Goal: Transaction & Acquisition: Purchase product/service

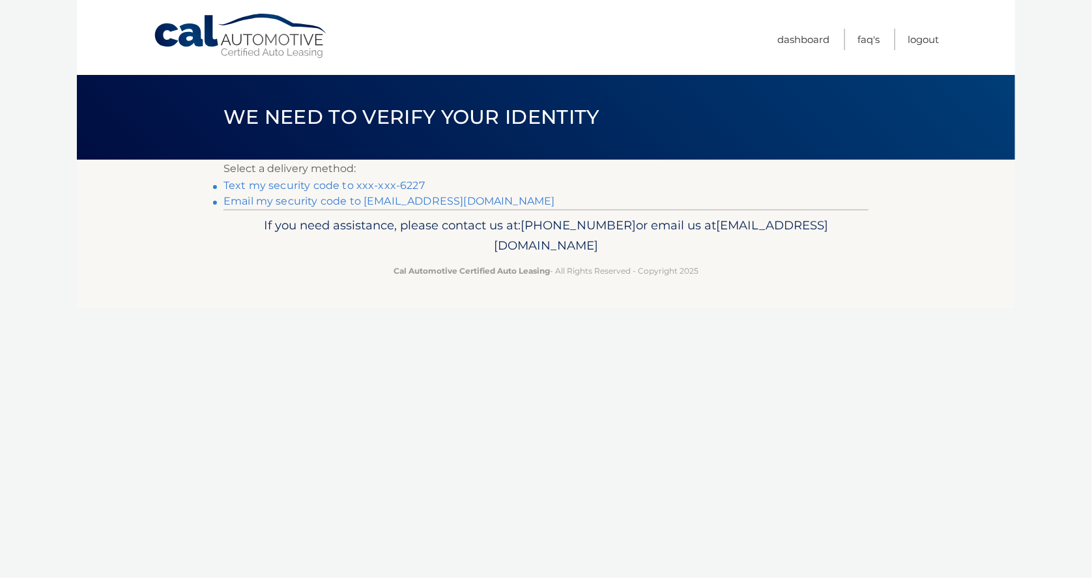
click at [320, 184] on link "Text my security code to xxx-xxx-6227" at bounding box center [323, 185] width 201 height 12
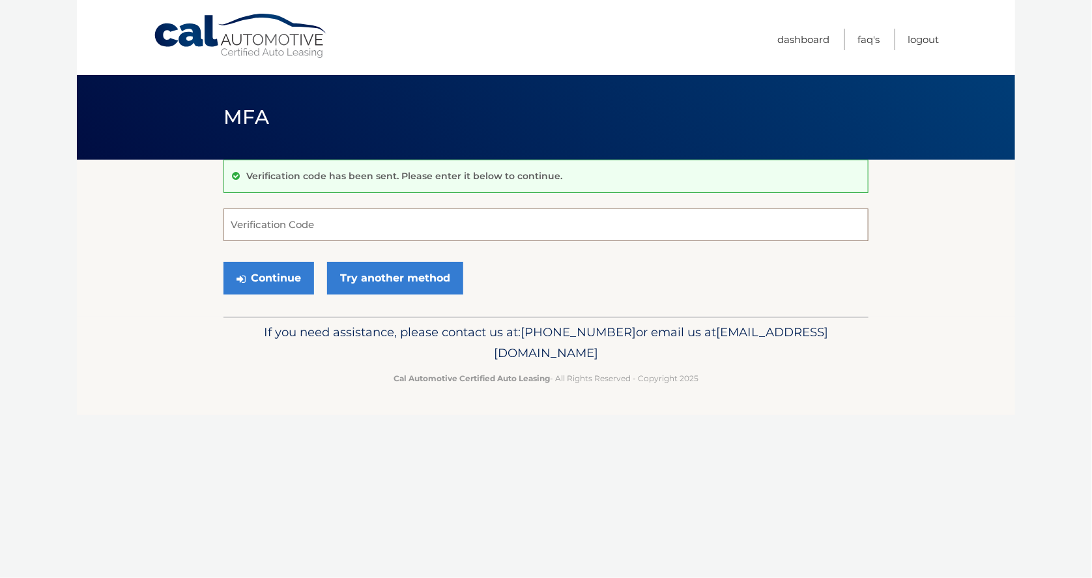
click at [299, 224] on input "Verification Code" at bounding box center [545, 224] width 645 height 33
type input "054354"
click at [276, 277] on button "Continue" at bounding box center [268, 278] width 91 height 33
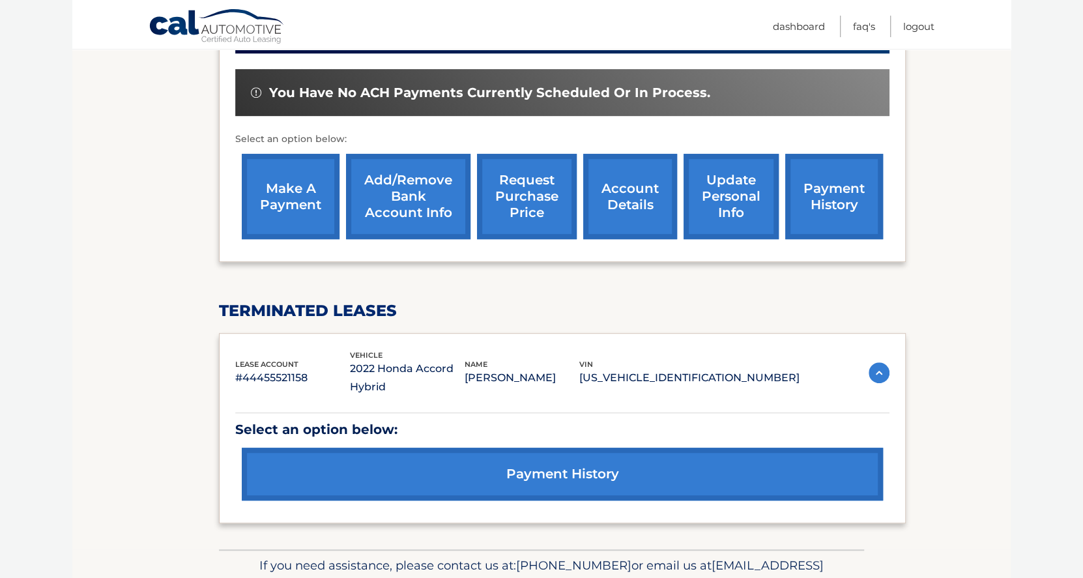
scroll to position [457, 0]
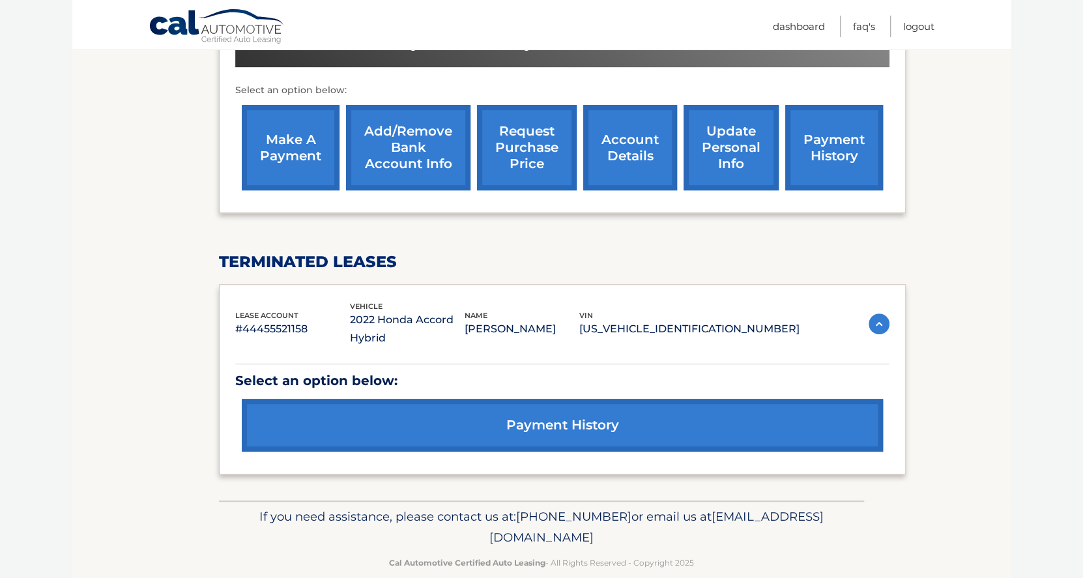
click at [285, 134] on link "make a payment" at bounding box center [291, 147] width 98 height 85
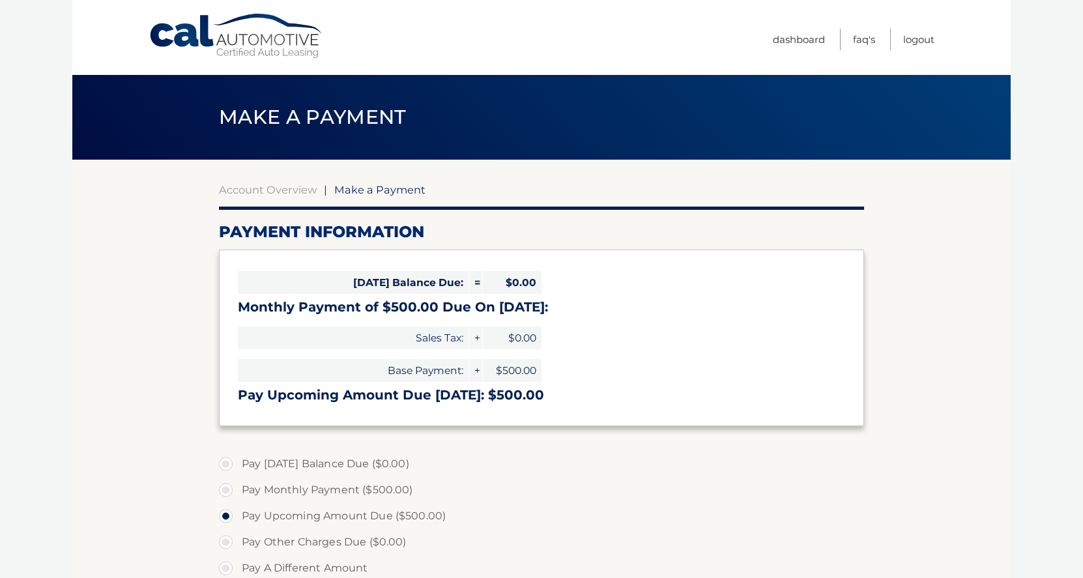
select select "M2M0NjJjYWUtMDBlMC00ZWExLWE5OTgtYzJhMWVjZjJmOGQ5"
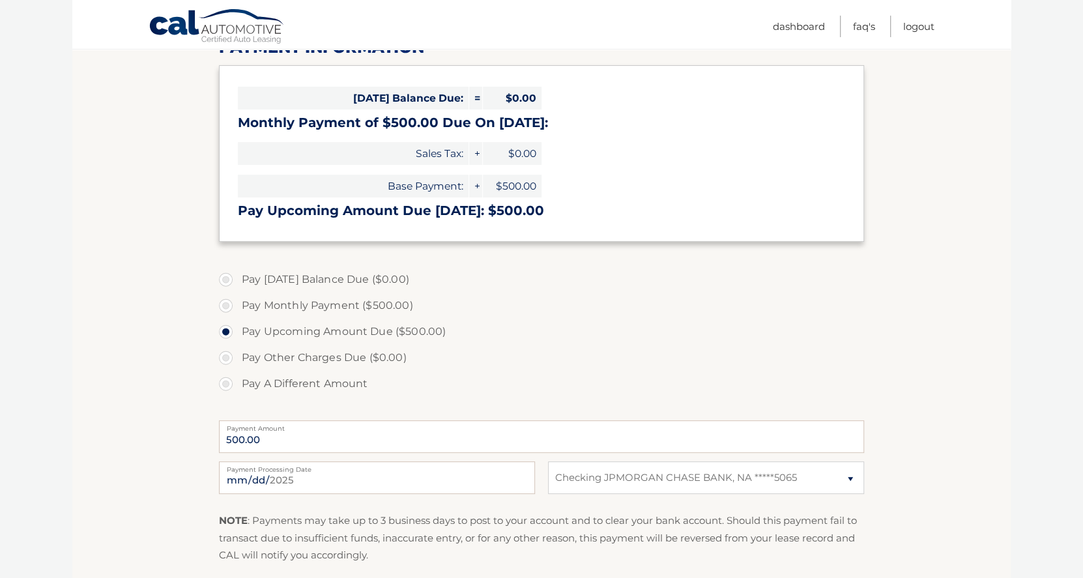
scroll to position [195, 0]
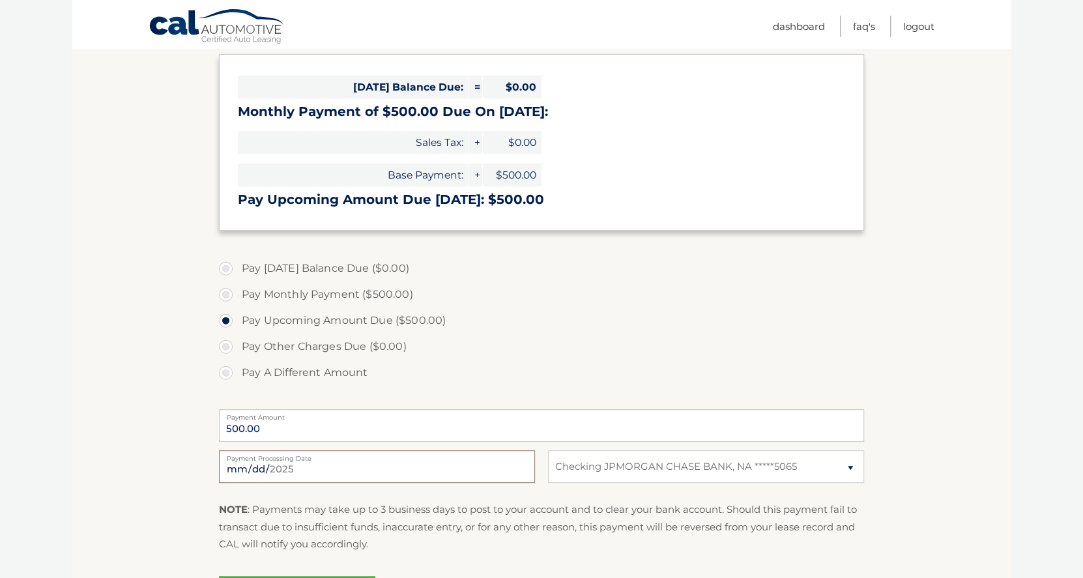
click at [268, 465] on input "[DATE]" at bounding box center [377, 466] width 316 height 33
type input "[DATE]"
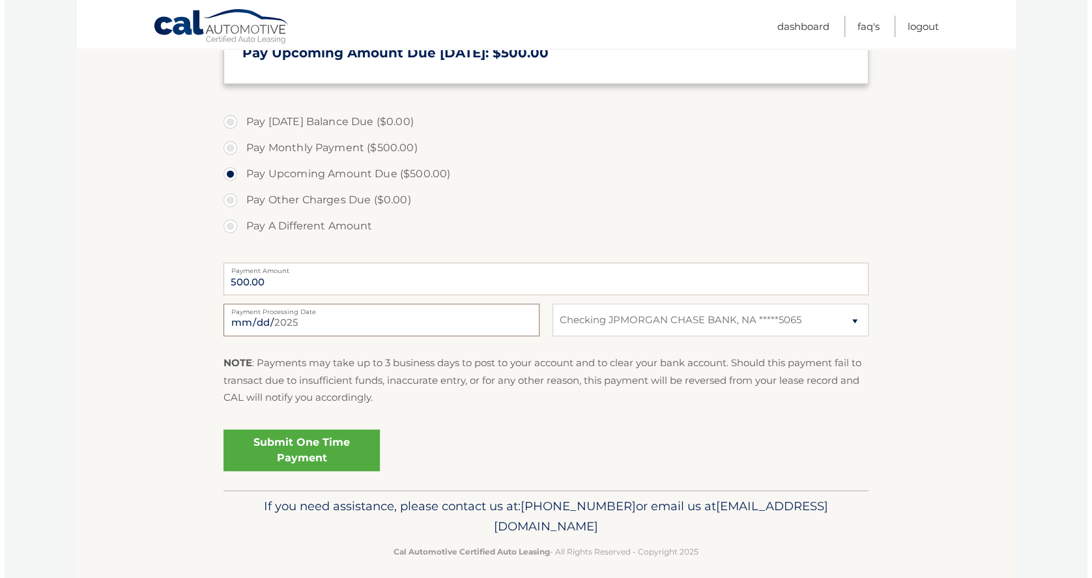
scroll to position [352, 0]
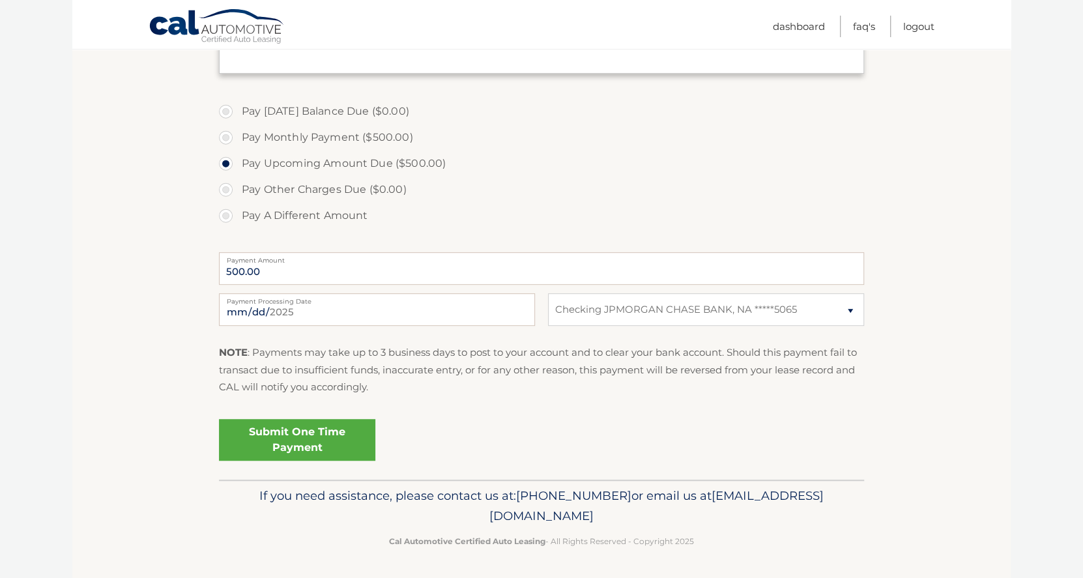
click at [290, 439] on link "Submit One Time Payment" at bounding box center [297, 440] width 156 height 42
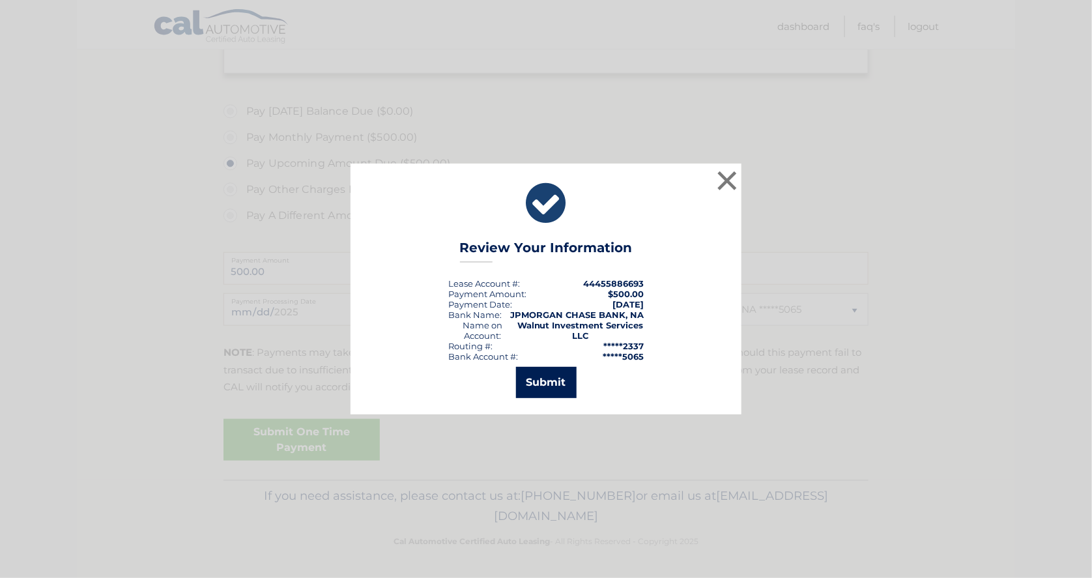
click at [547, 390] on button "Submit" at bounding box center [546, 382] width 61 height 31
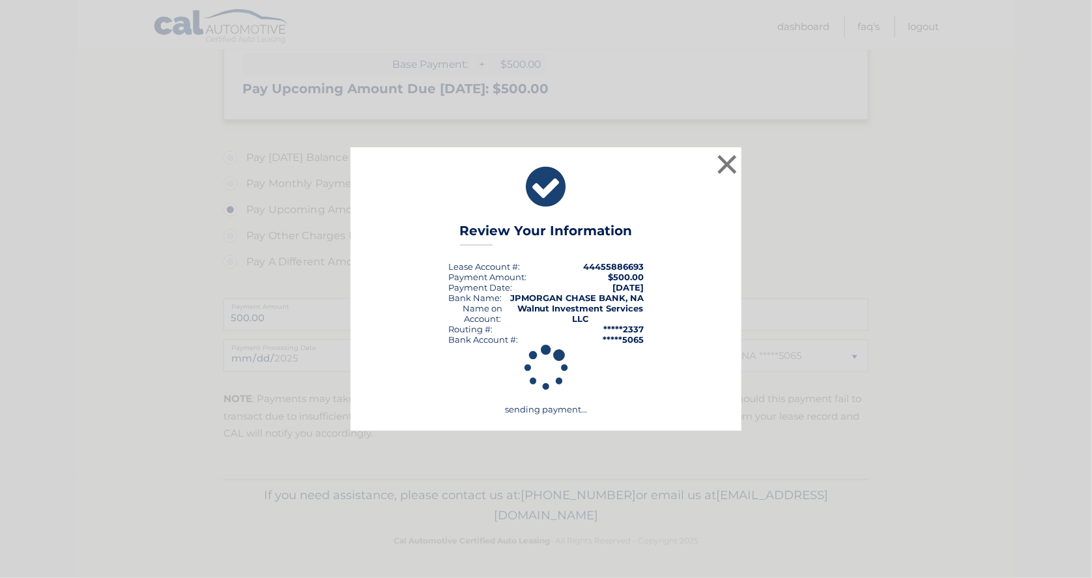
scroll to position [306, 0]
